Goal: Task Accomplishment & Management: Complete application form

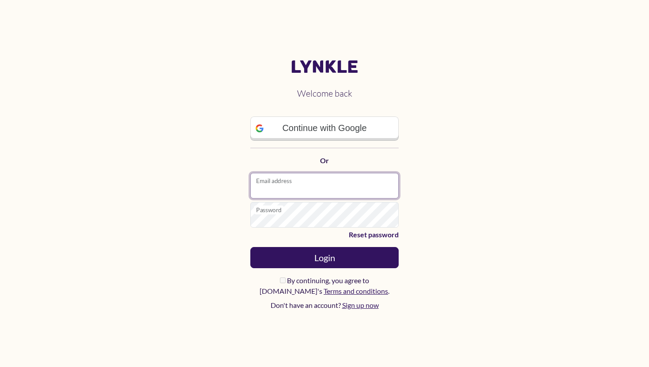
click at [284, 192] on input "Email address" at bounding box center [324, 186] width 148 height 26
type input "**********"
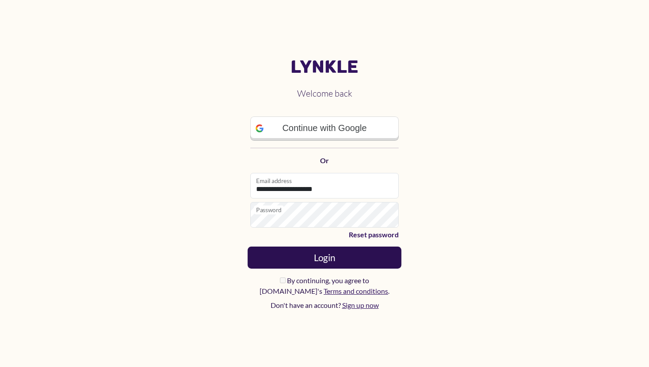
click at [320, 262] on button "Login" at bounding box center [325, 258] width 154 height 22
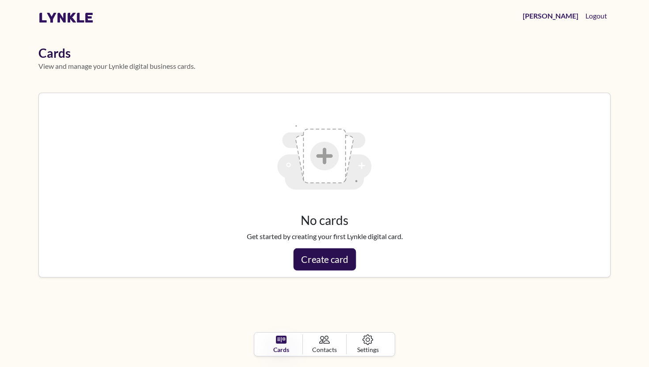
click at [330, 262] on link "Create card" at bounding box center [324, 259] width 63 height 22
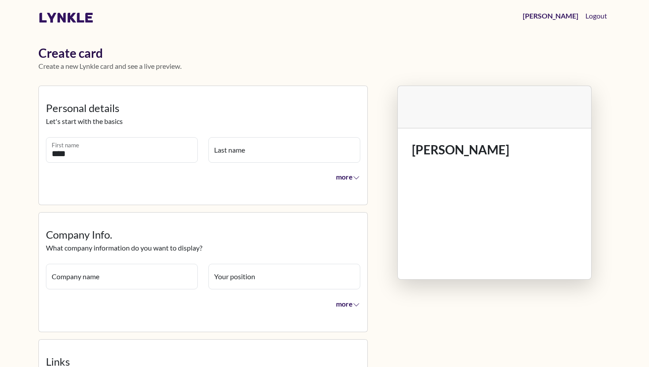
type input "****"
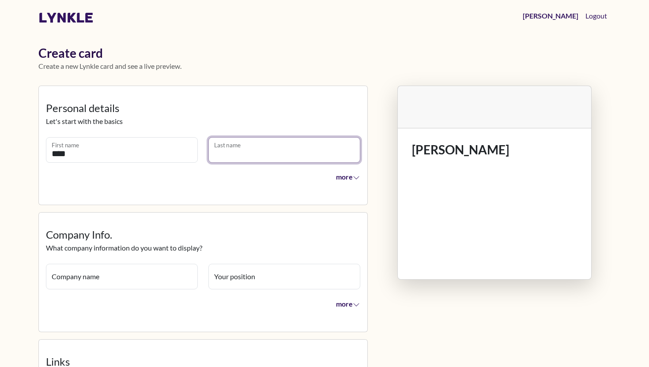
click at [241, 152] on input "Last name" at bounding box center [284, 150] width 152 height 26
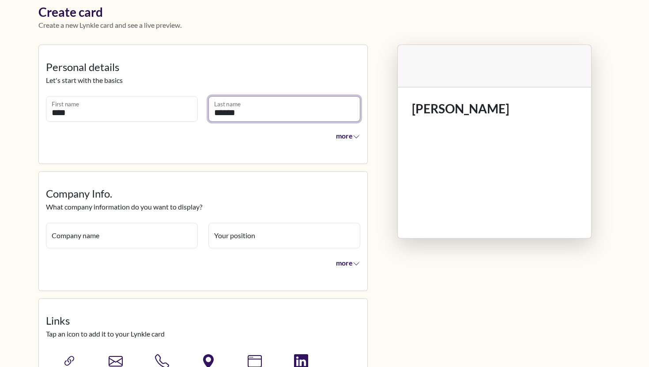
scroll to position [46, 0]
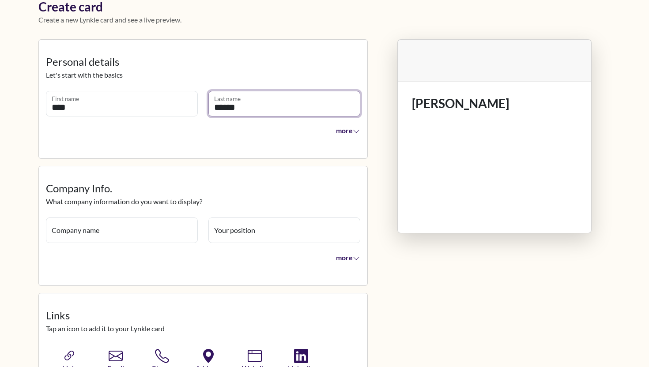
type input "******"
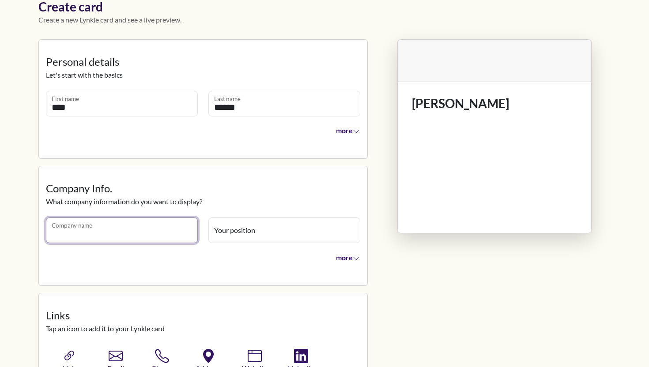
click at [134, 233] on input "Company name" at bounding box center [122, 231] width 152 height 26
type input "**********"
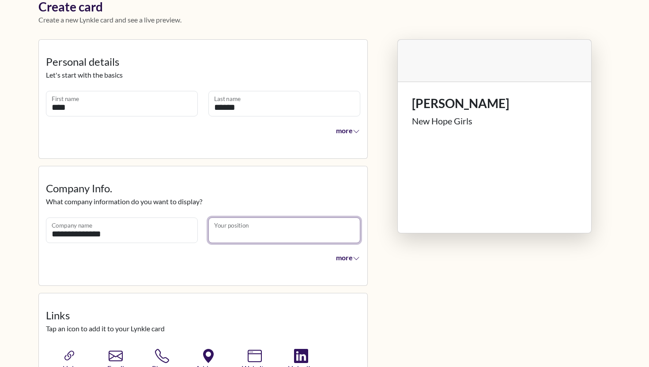
click at [263, 224] on input "Your position" at bounding box center [284, 231] width 152 height 26
type input "**********"
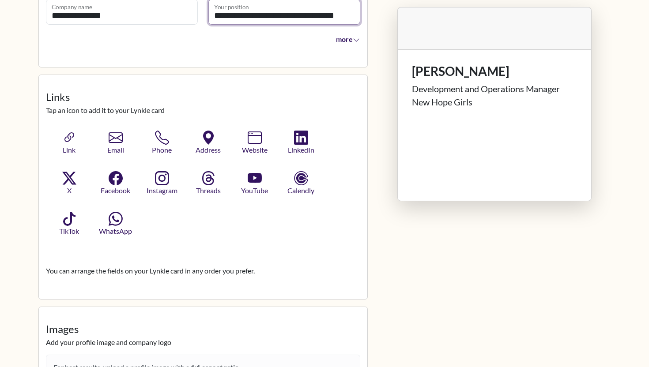
scroll to position [265, 0]
click at [116, 140] on icon "button" at bounding box center [115, 136] width 15 height 15
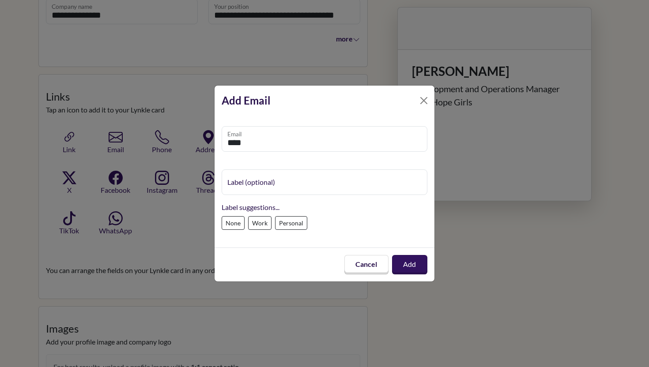
type input "**********"
click at [261, 227] on label "Work" at bounding box center [259, 223] width 23 height 14
type input "****"
click at [402, 260] on button "Add" at bounding box center [409, 265] width 37 height 20
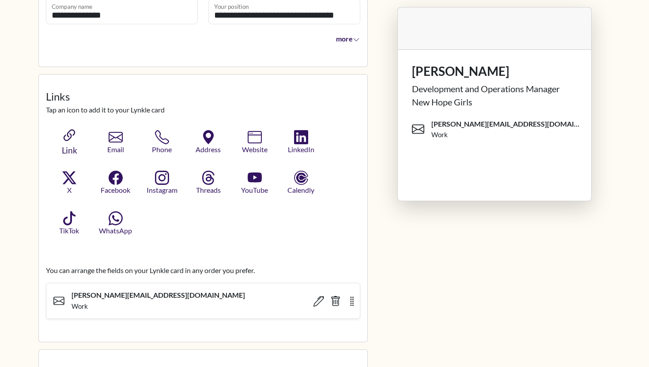
click at [75, 141] on icon "button" at bounding box center [68, 136] width 17 height 17
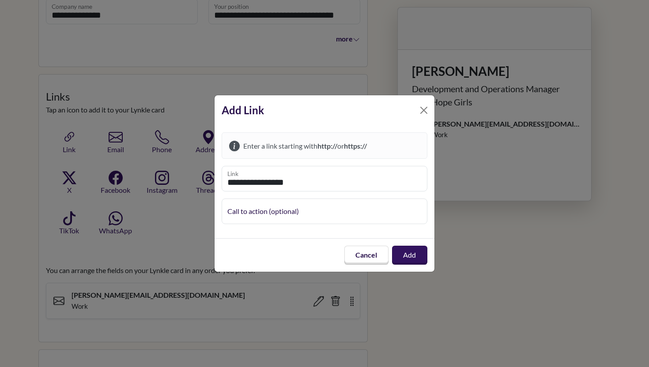
type input "**********"
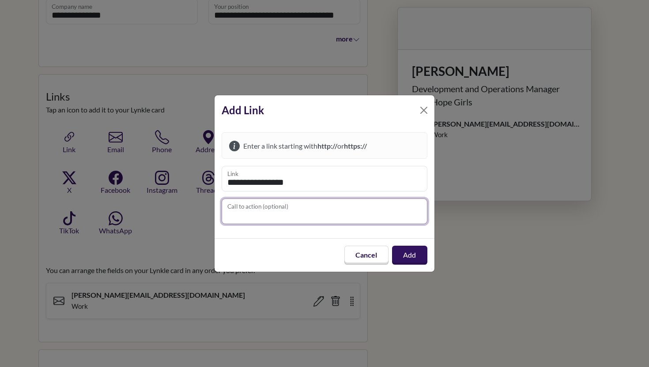
click at [294, 216] on input "Call to action (optional)" at bounding box center [325, 212] width 206 height 26
type input "**********"
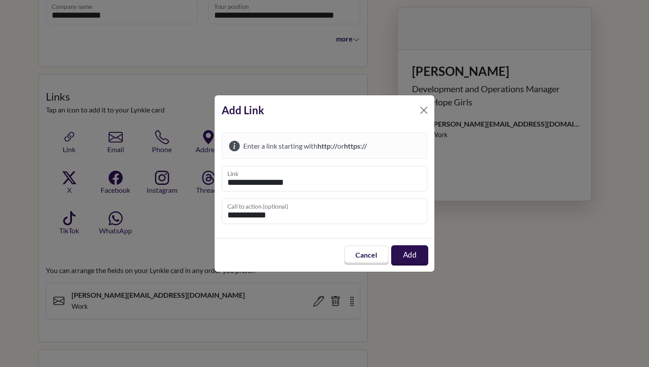
click at [417, 256] on button "Add" at bounding box center [409, 255] width 37 height 20
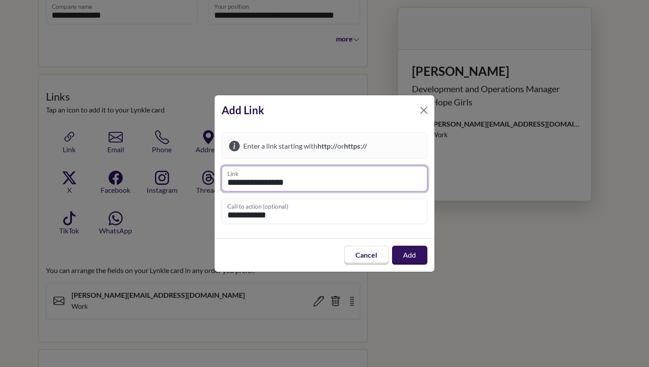
drag, startPoint x: 299, startPoint y: 183, endPoint x: 211, endPoint y: 185, distance: 87.9
click at [211, 185] on div "**********" at bounding box center [324, 183] width 649 height 367
paste input "**********"
type input "**********"
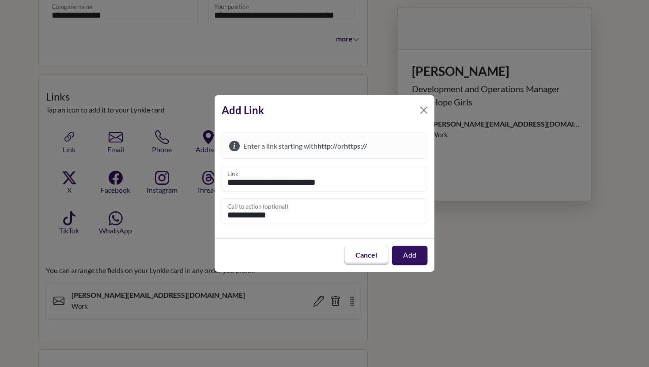
click at [411, 257] on button "Add" at bounding box center [410, 255] width 36 height 19
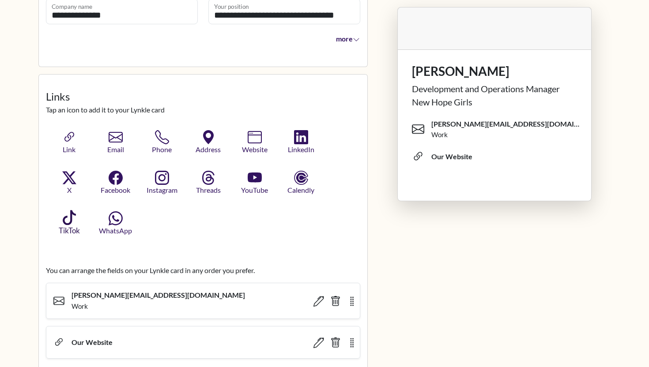
click at [62, 219] on icon "button" at bounding box center [68, 218] width 15 height 15
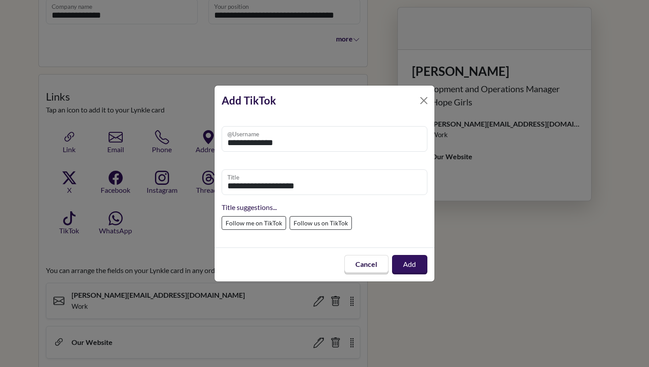
type input "**********"
click at [308, 224] on label "Follow us on TikTok" at bounding box center [321, 223] width 62 height 14
type input "**********"
click at [419, 265] on button "Add" at bounding box center [409, 265] width 37 height 20
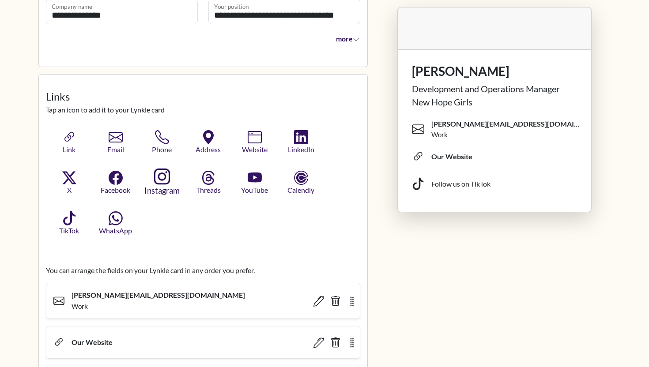
click at [153, 174] on button "Instagram" at bounding box center [162, 182] width 49 height 29
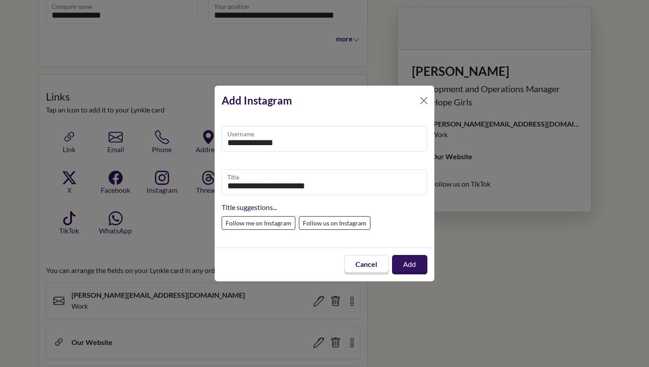
type input "**********"
click at [336, 219] on label "Follow us on Instagram" at bounding box center [335, 223] width 72 height 14
type input "**********"
click at [398, 256] on button "Add" at bounding box center [409, 265] width 34 height 19
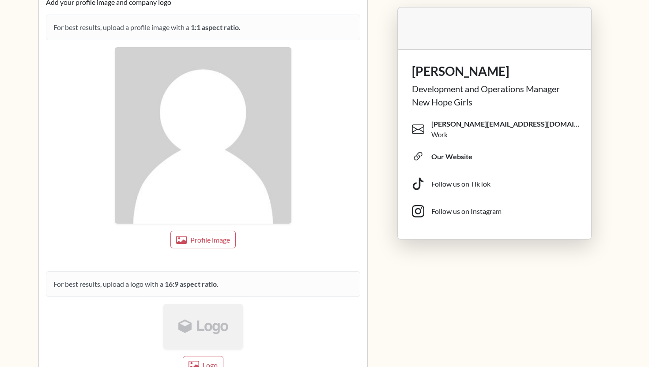
scroll to position [719, 0]
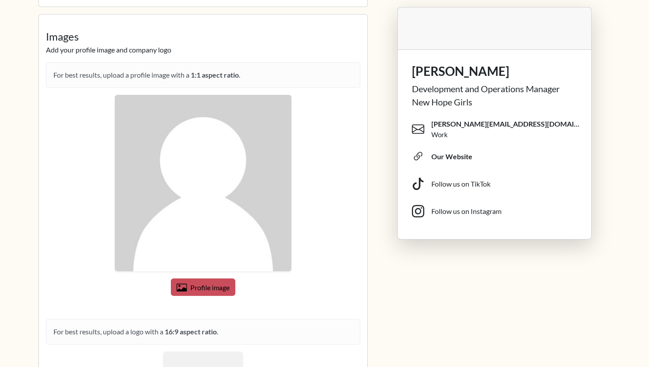
click at [199, 294] on button "Profile image" at bounding box center [203, 287] width 64 height 17
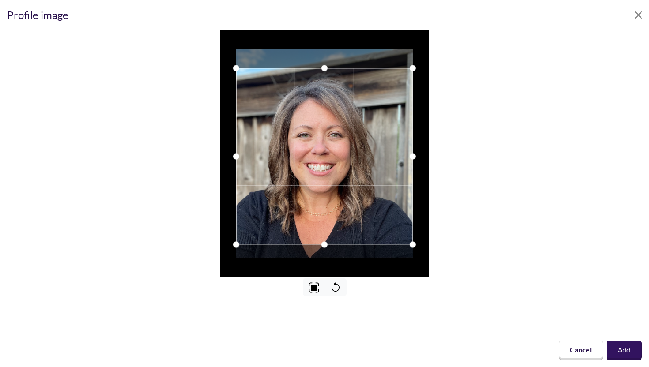
drag, startPoint x: 331, startPoint y: 195, endPoint x: 331, endPoint y: 201, distance: 6.2
click at [331, 201] on div at bounding box center [324, 156] width 177 height 177
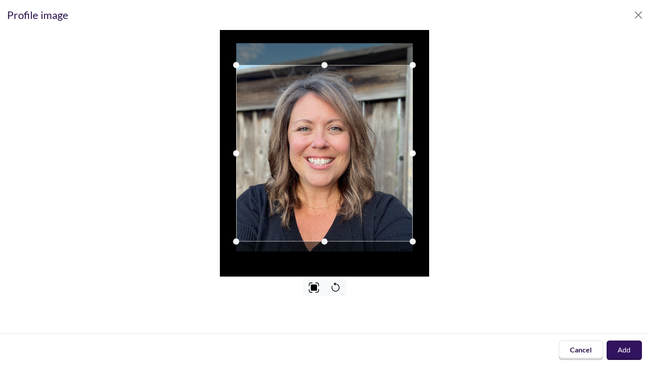
click at [617, 346] on button "Add" at bounding box center [623, 350] width 35 height 19
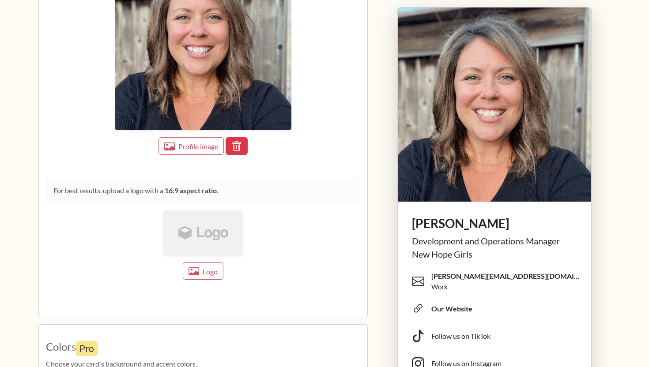
scroll to position [888, 0]
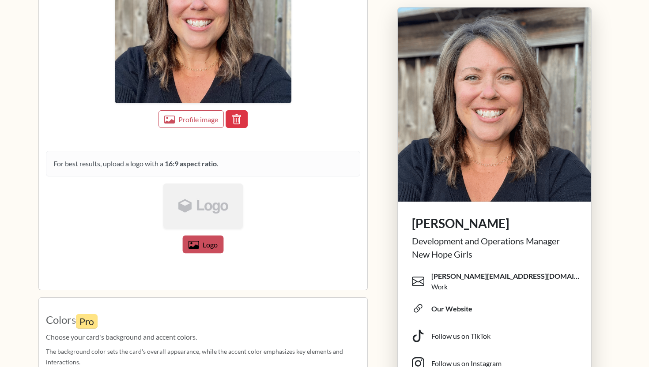
click at [218, 245] on button "Logo" at bounding box center [203, 244] width 41 height 18
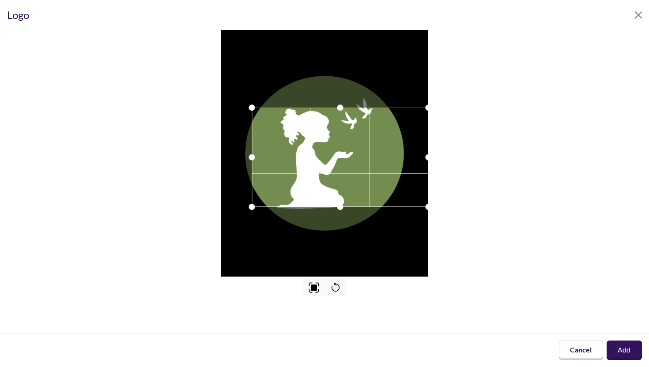
drag, startPoint x: 336, startPoint y: 163, endPoint x: 371, endPoint y: 167, distance: 34.7
click at [371, 167] on div at bounding box center [340, 157] width 177 height 99
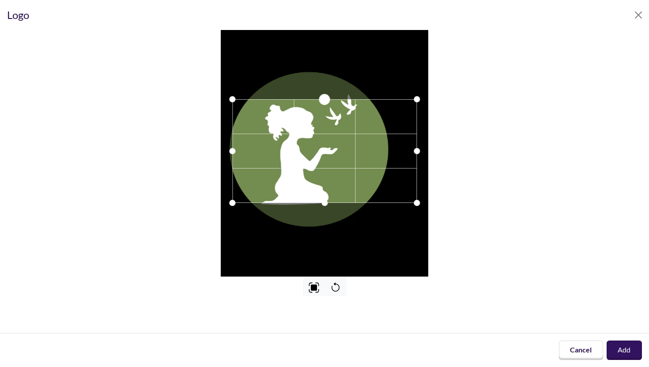
click at [327, 99] on div at bounding box center [324, 99] width 11 height 11
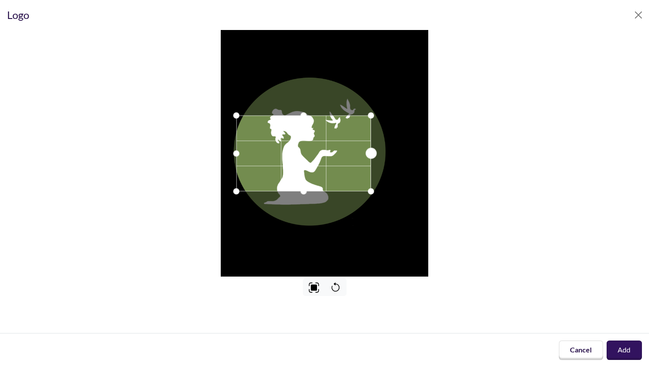
drag, startPoint x: 415, startPoint y: 156, endPoint x: 373, endPoint y: 141, distance: 44.5
click at [371, 141] on div at bounding box center [303, 154] width 135 height 76
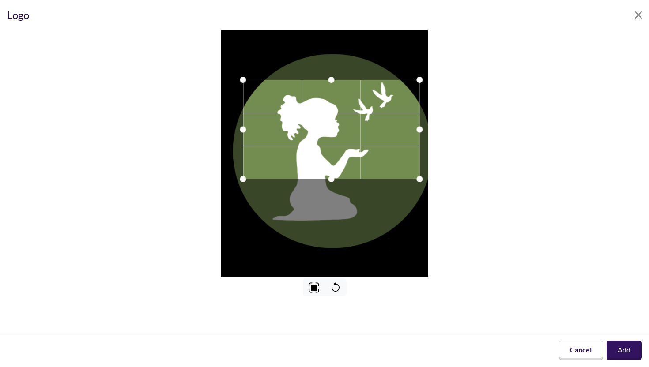
drag, startPoint x: 335, startPoint y: 154, endPoint x: 341, endPoint y: 130, distance: 24.6
click at [341, 130] on div at bounding box center [331, 129] width 177 height 99
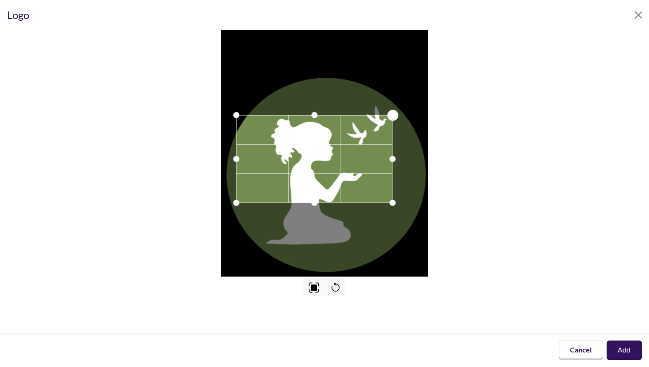
drag, startPoint x: 412, startPoint y: 103, endPoint x: 392, endPoint y: 111, distance: 22.4
click at [392, 111] on div at bounding box center [392, 114] width 11 height 11
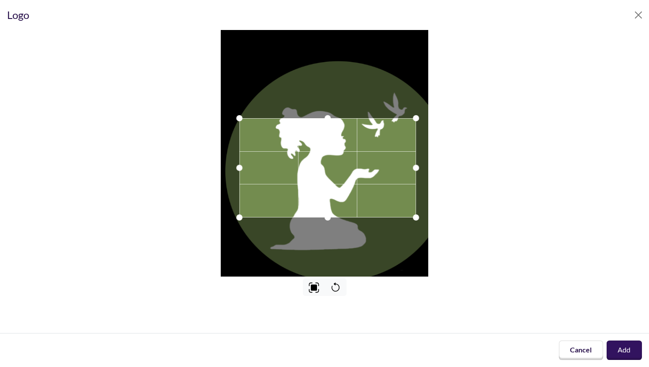
drag, startPoint x: 351, startPoint y: 170, endPoint x: 354, endPoint y: 184, distance: 14.9
click at [354, 184] on div at bounding box center [327, 167] width 177 height 99
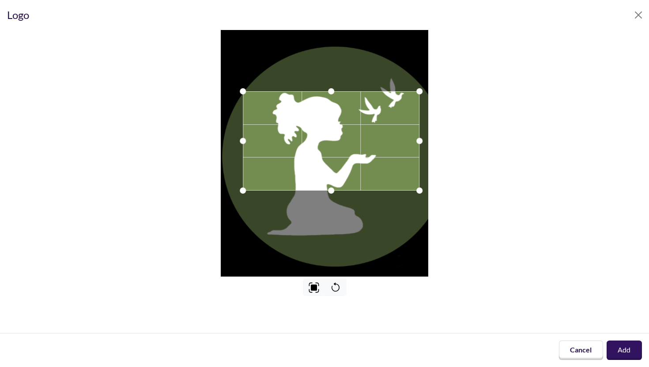
drag, startPoint x: 317, startPoint y: 183, endPoint x: 324, endPoint y: 171, distance: 13.6
click at [324, 171] on div at bounding box center [331, 140] width 177 height 99
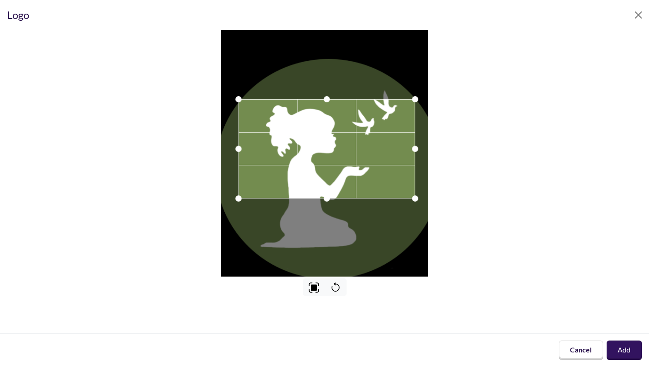
drag, startPoint x: 371, startPoint y: 171, endPoint x: 373, endPoint y: 167, distance: 4.9
click at [373, 167] on div at bounding box center [326, 148] width 177 height 99
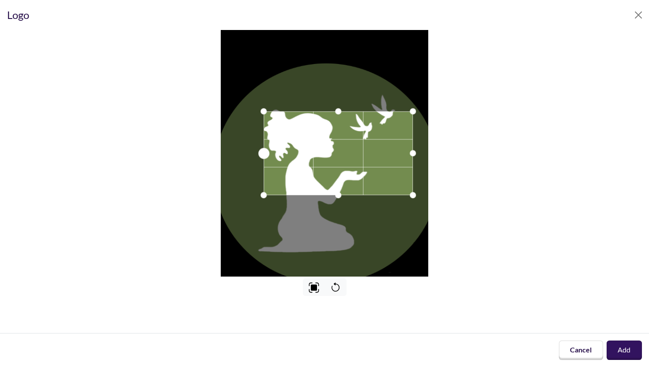
drag, startPoint x: 236, startPoint y: 149, endPoint x: 264, endPoint y: 151, distance: 27.4
click at [264, 151] on div at bounding box center [263, 153] width 11 height 11
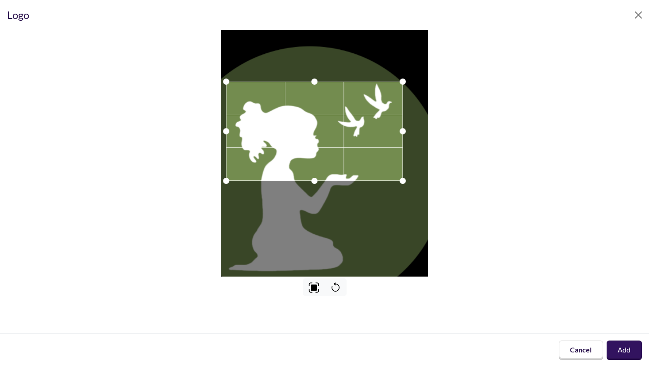
drag, startPoint x: 335, startPoint y: 170, endPoint x: 325, endPoint y: 148, distance: 24.3
click at [325, 148] on div at bounding box center [314, 131] width 177 height 99
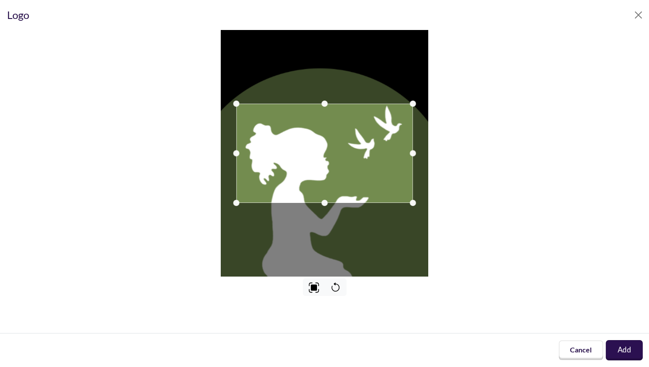
click at [627, 349] on button "Add" at bounding box center [624, 350] width 37 height 20
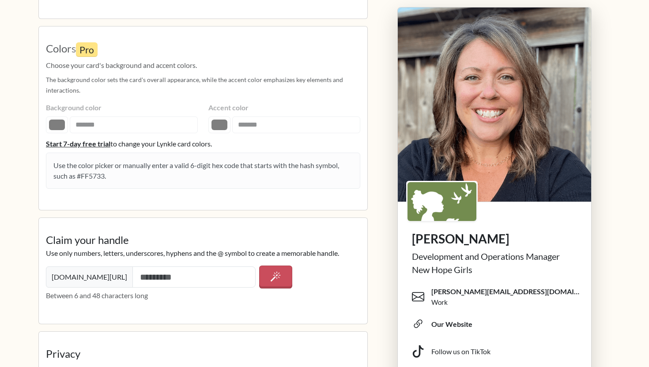
scroll to position [1183, 0]
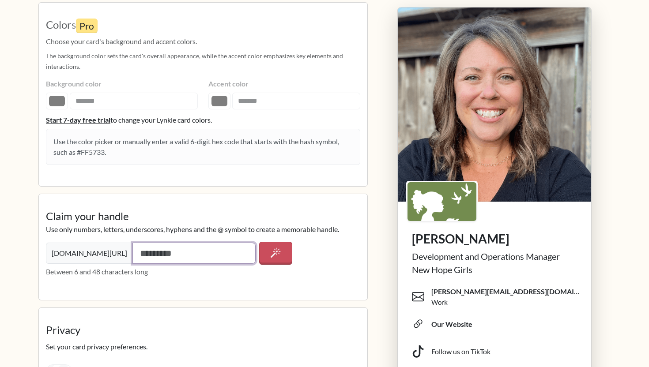
click at [202, 253] on input "text" at bounding box center [193, 253] width 123 height 21
type input "**********"
click at [284, 255] on button "button" at bounding box center [275, 253] width 33 height 23
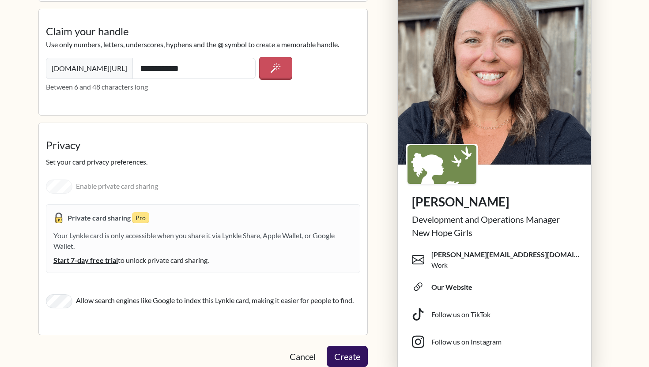
scroll to position [1370, 0]
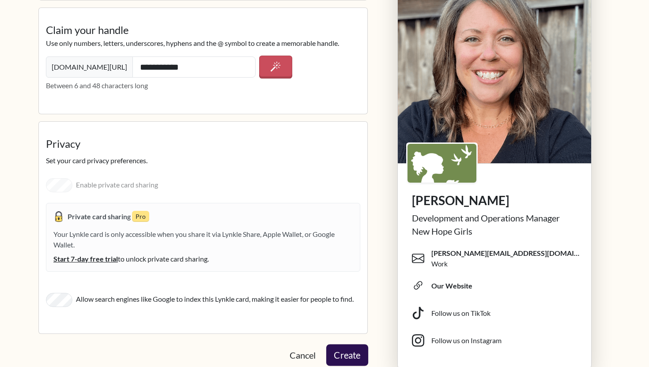
click at [364, 355] on button "Create" at bounding box center [347, 355] width 42 height 22
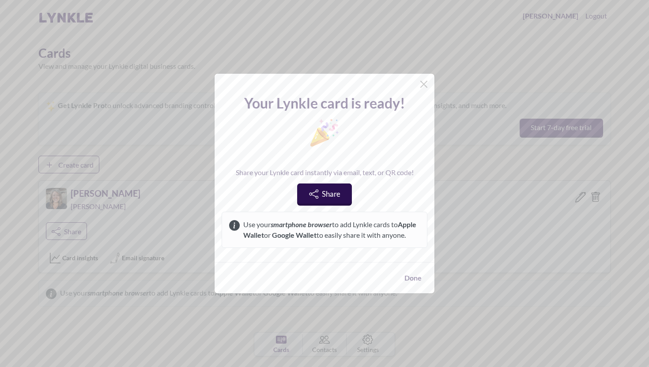
click at [317, 189] on icon at bounding box center [313, 193] width 9 height 9
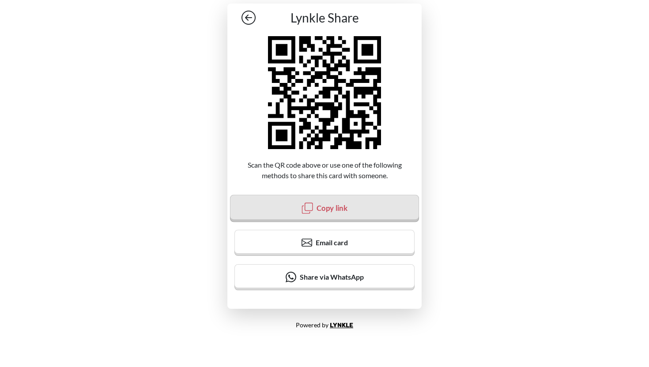
click at [342, 211] on span "Copy link" at bounding box center [331, 207] width 31 height 9
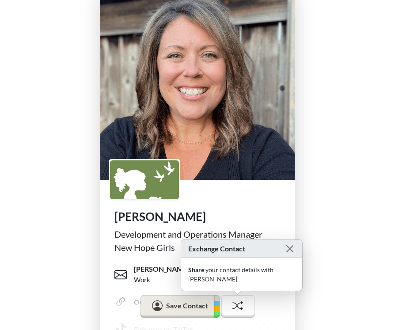
scroll to position [15, 0]
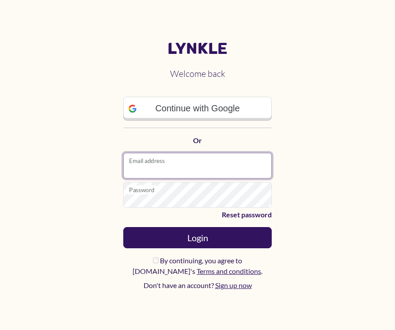
click at [181, 171] on input "Email address" at bounding box center [197, 166] width 148 height 26
click at [147, 172] on input "Email address" at bounding box center [197, 166] width 148 height 26
type input "**********"
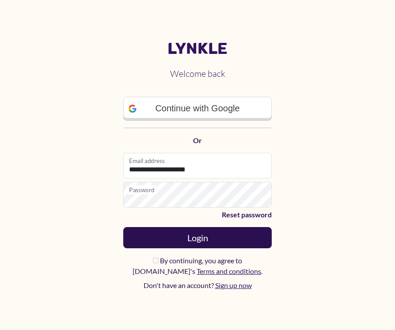
click at [203, 242] on button "Login" at bounding box center [197, 237] width 148 height 21
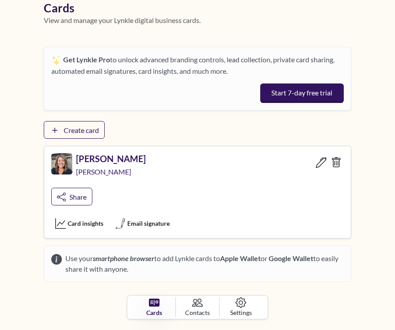
scroll to position [45, 0]
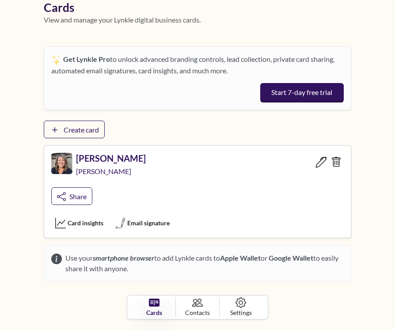
click at [320, 164] on icon at bounding box center [320, 161] width 11 height 11
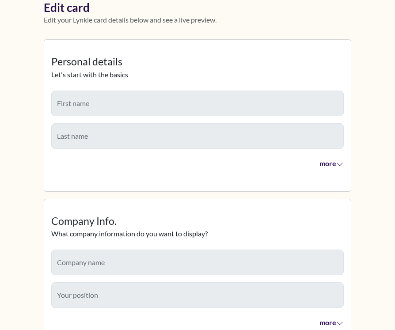
type input "****"
type input "******"
type input "**********"
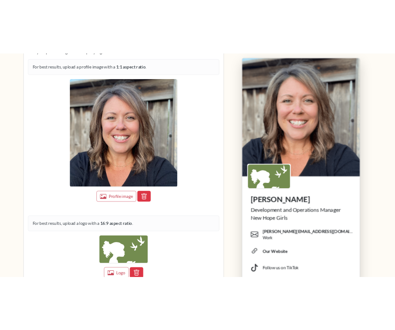
scroll to position [790, 0]
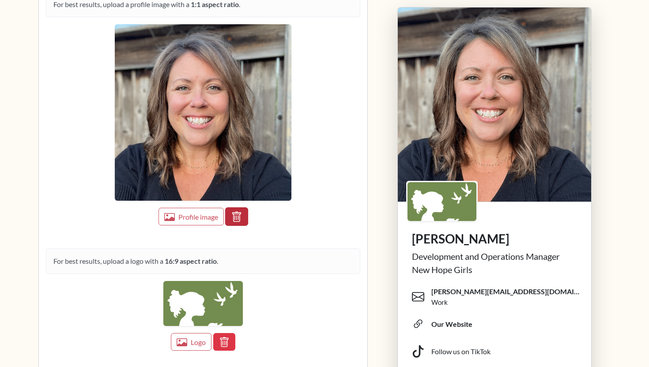
click at [236, 212] on icon "button" at bounding box center [236, 217] width 11 height 11
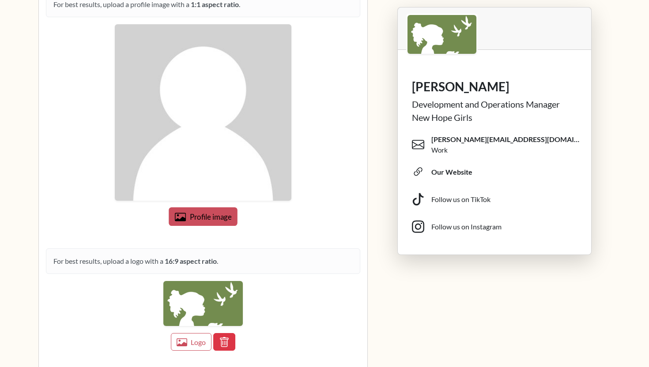
click at [205, 219] on span "Profile image" at bounding box center [211, 217] width 42 height 9
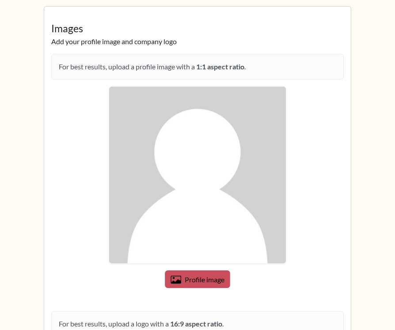
click at [200, 279] on span "Profile image" at bounding box center [204, 279] width 40 height 8
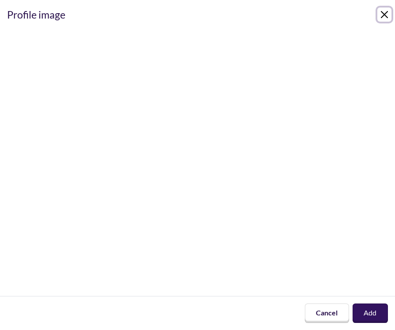
click at [384, 9] on button "Close" at bounding box center [384, 15] width 14 height 14
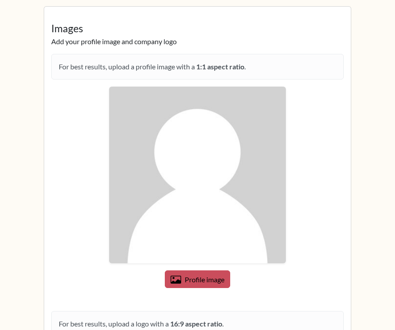
click at [198, 271] on button "Profile image" at bounding box center [197, 279] width 65 height 18
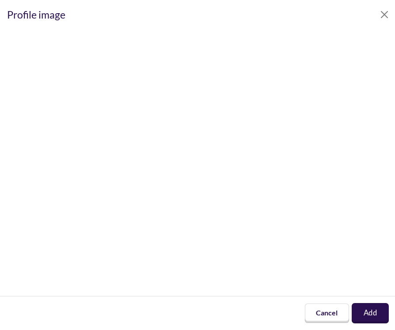
click at [362, 311] on button "Add" at bounding box center [369, 313] width 37 height 20
click at [328, 316] on div "Cancel Loading..." at bounding box center [197, 313] width 395 height 34
click at [381, 16] on button "Close" at bounding box center [384, 15] width 14 height 14
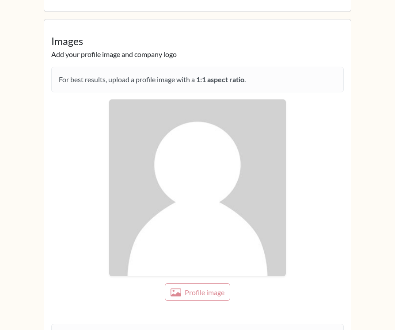
scroll to position [779, 0]
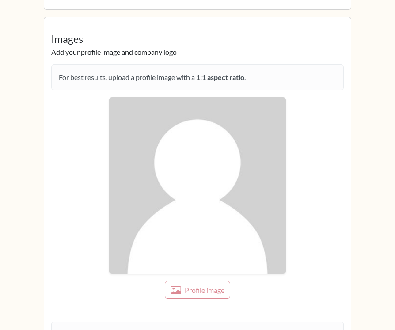
click at [180, 277] on div at bounding box center [197, 189] width 292 height 184
click at [180, 290] on div "Profile image" at bounding box center [197, 290] width 292 height 18
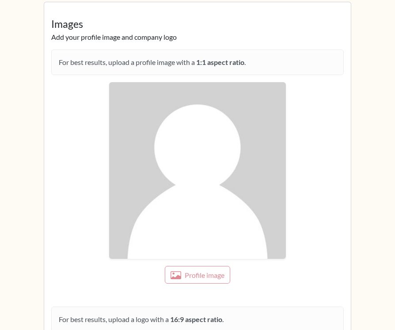
scroll to position [828, 0]
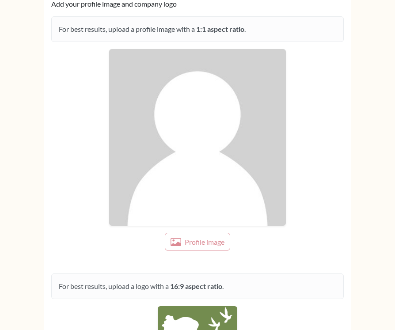
click at [208, 246] on div "Profile image" at bounding box center [197, 242] width 292 height 18
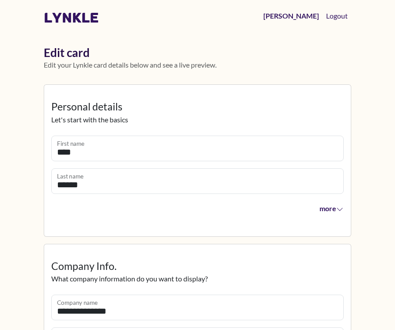
scroll to position [827, 0]
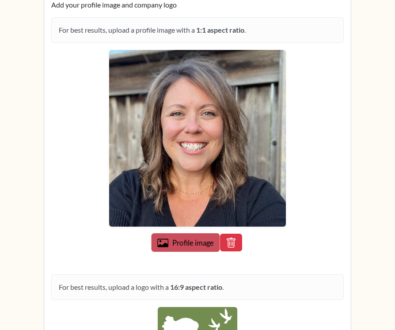
click at [203, 243] on span "Profile image" at bounding box center [192, 242] width 41 height 9
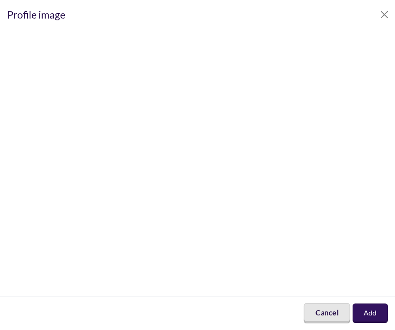
click at [321, 314] on button "Cancel" at bounding box center [326, 313] width 46 height 20
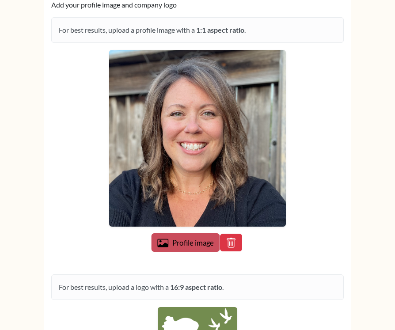
click at [164, 244] on icon "button" at bounding box center [162, 242] width 11 height 8
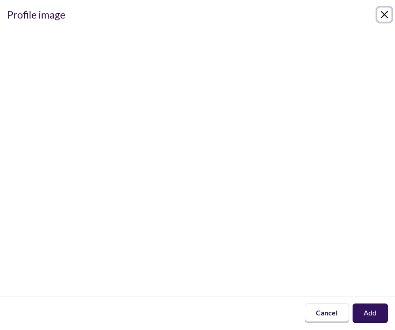
click at [387, 17] on button "Close" at bounding box center [384, 15] width 14 height 14
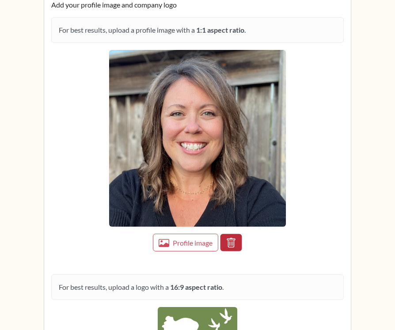
click at [230, 238] on icon "button" at bounding box center [230, 242] width 8 height 10
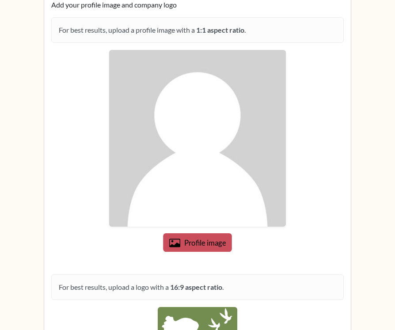
click at [204, 246] on span "Profile image" at bounding box center [205, 242] width 42 height 9
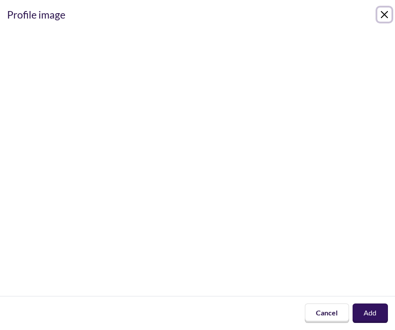
click at [381, 19] on button "Close" at bounding box center [384, 15] width 14 height 14
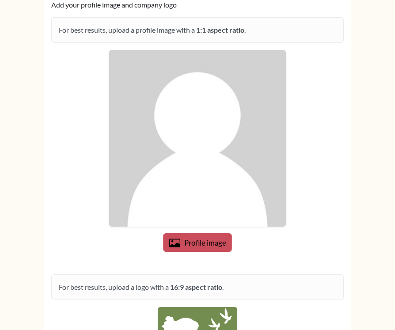
click at [200, 241] on span "Profile image" at bounding box center [205, 242] width 42 height 9
click at [200, 245] on span "Profile image" at bounding box center [204, 242] width 41 height 8
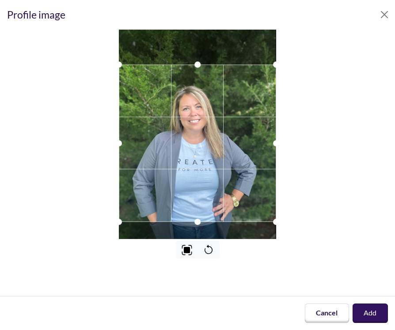
drag, startPoint x: 232, startPoint y: 139, endPoint x: 232, endPoint y: 148, distance: 8.8
click at [232, 148] on div at bounding box center [197, 142] width 157 height 157
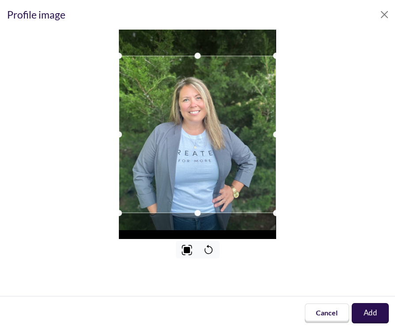
click at [371, 320] on button "Add" at bounding box center [369, 313] width 37 height 20
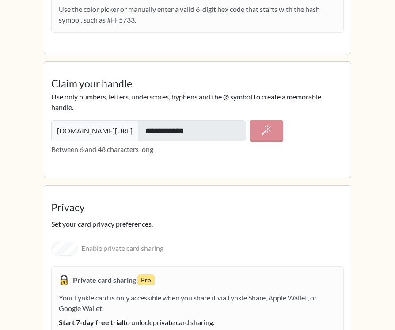
scroll to position [1506, 0]
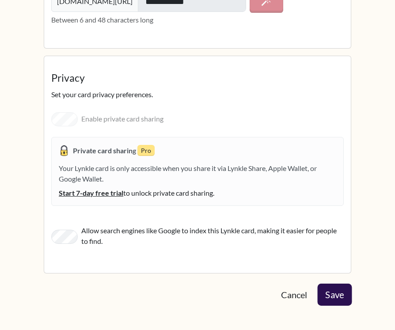
click at [330, 291] on button "Save" at bounding box center [334, 294] width 34 height 22
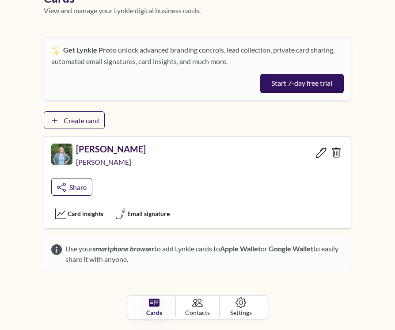
scroll to position [57, 0]
